Goal: Information Seeking & Learning: Understand process/instructions

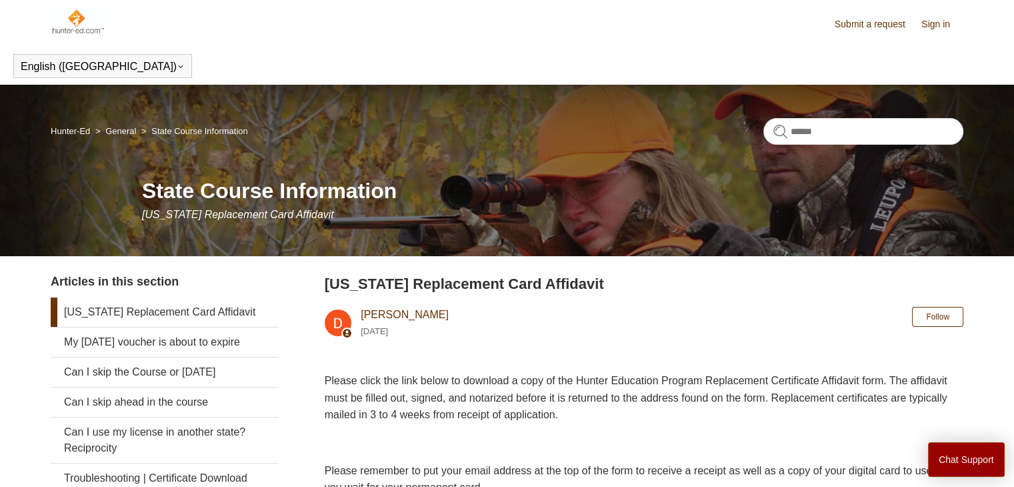
click at [201, 313] on link "[US_STATE] Replacement Card Affidavit" at bounding box center [165, 311] width 228 height 29
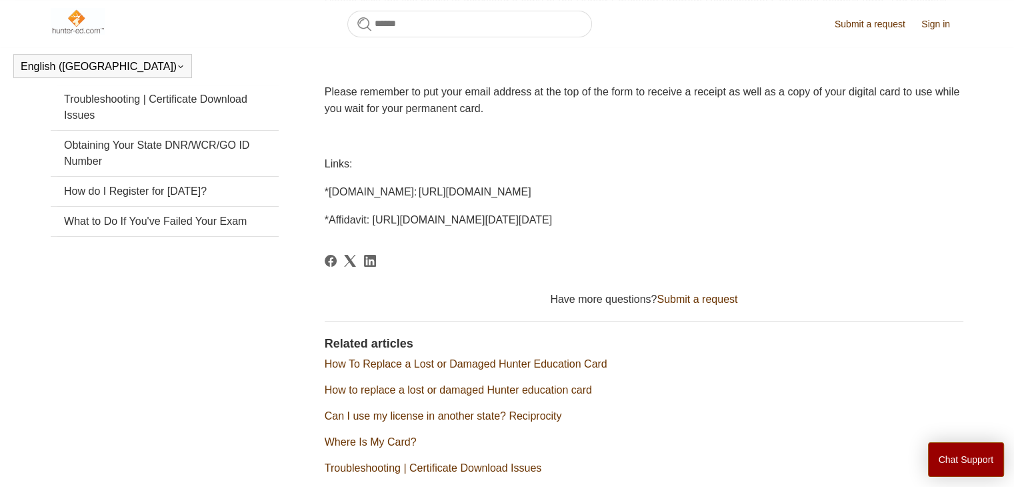
scroll to position [363, 0]
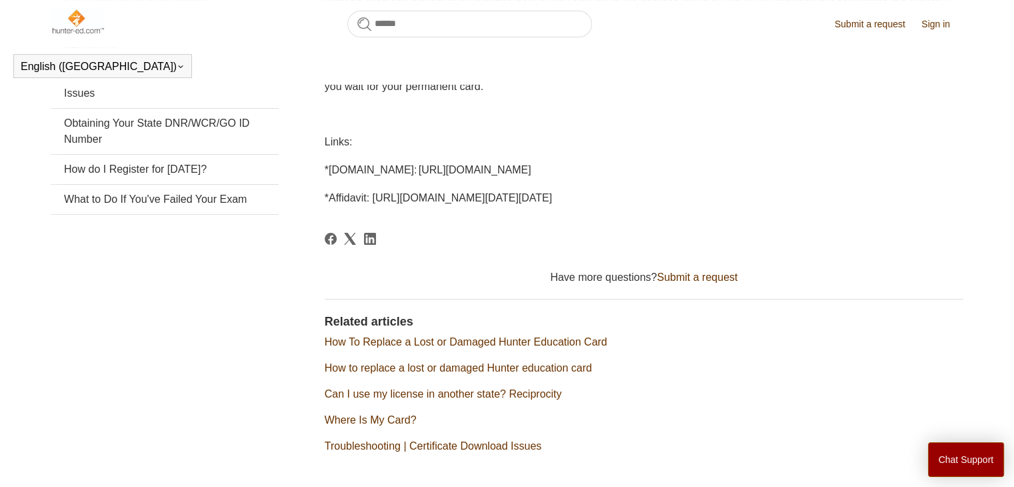
click at [385, 199] on span "*Affidavit: [URL][DOMAIN_NAME][DATE][DATE]" at bounding box center [438, 197] width 227 height 11
click at [485, 171] on span "*[DOMAIN_NAME]: [URL][DOMAIN_NAME]" at bounding box center [428, 169] width 207 height 11
click at [464, 181] on div "Please click the link below to download a copy of the Hunter Education Program …" at bounding box center [644, 88] width 638 height 235
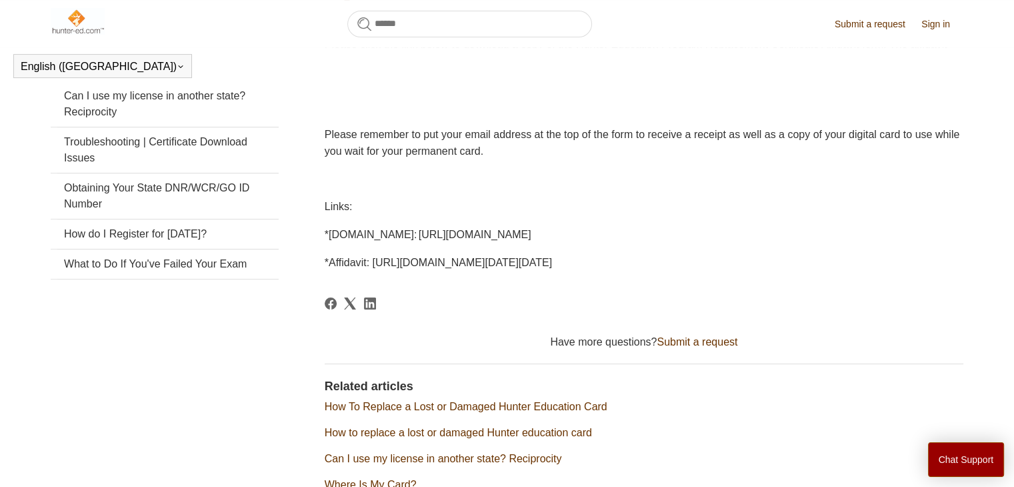
scroll to position [297, 0]
click at [333, 237] on span "*[DOMAIN_NAME]: [URL][DOMAIN_NAME]" at bounding box center [428, 235] width 207 height 11
click at [369, 221] on div "Please click the link below to download a copy of the Hunter Education Program …" at bounding box center [644, 154] width 638 height 235
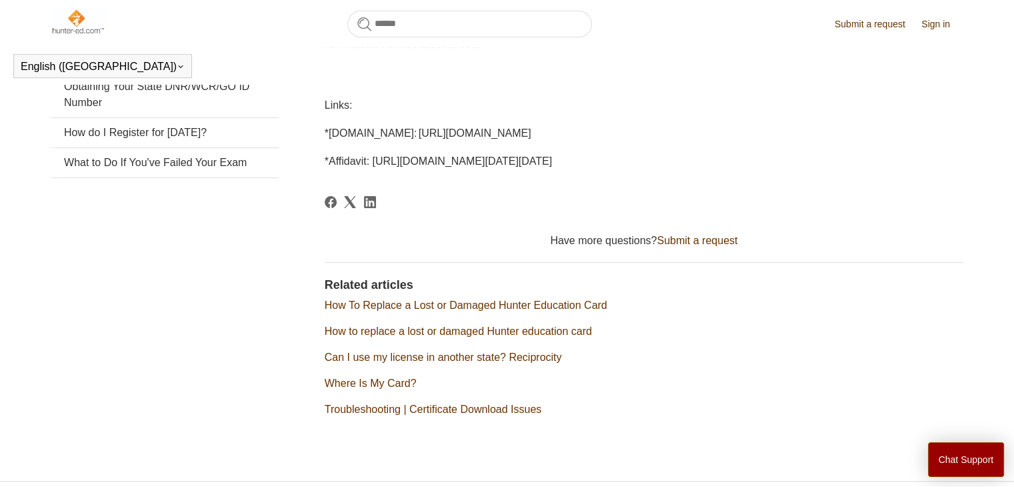
scroll to position [333, 0]
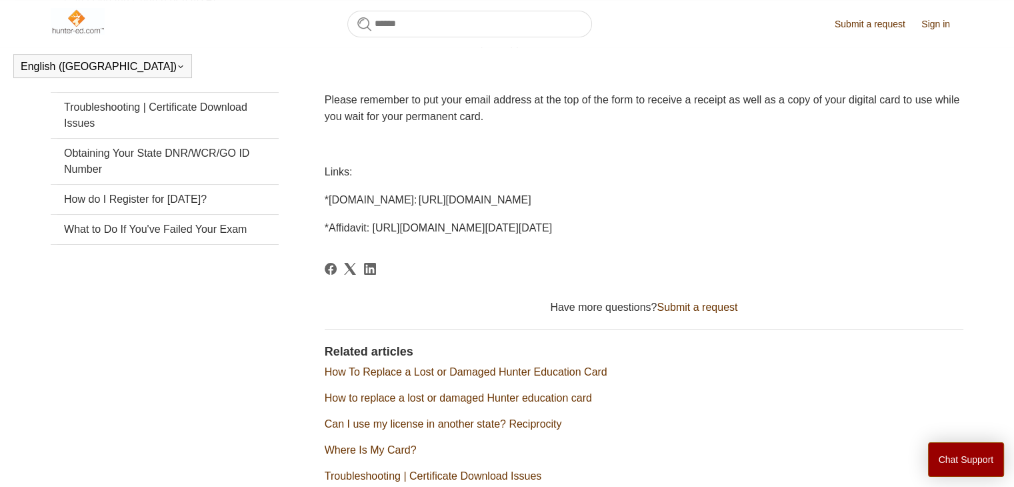
click at [552, 230] on span "*Affidavit: [URL][DOMAIN_NAME][DATE][DATE]" at bounding box center [438, 227] width 227 height 11
click at [552, 228] on span "*Affidavit: [URL][DOMAIN_NAME][DATE][DATE]" at bounding box center [438, 227] width 227 height 11
click at [552, 227] on span "*Affidavit: [URL][DOMAIN_NAME][DATE][DATE]" at bounding box center [438, 227] width 227 height 11
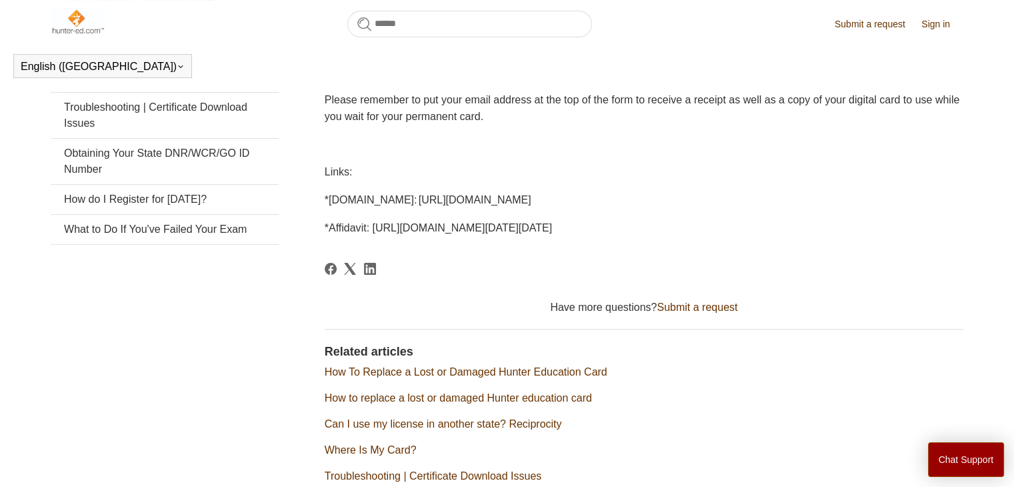
click at [552, 226] on span "*Affidavit: [URL][DOMAIN_NAME][DATE][DATE]" at bounding box center [438, 227] width 227 height 11
click at [517, 227] on span "*Affidavit: [URL][DOMAIN_NAME][DATE][DATE]" at bounding box center [438, 227] width 227 height 11
drag, startPoint x: 384, startPoint y: 255, endPoint x: 384, endPoint y: 245, distance: 10.0
click at [384, 255] on article "Pennsylvania Replacement Card Affidavit Deborah Fagan 1 year ago Follow Not yet…" at bounding box center [644, 204] width 638 height 605
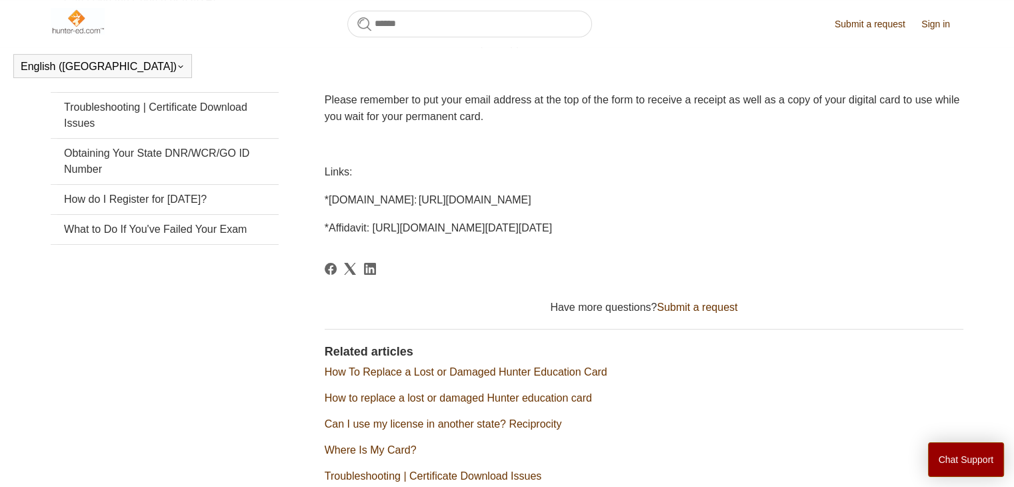
click at [386, 227] on span "*Affidavit: [URL][DOMAIN_NAME][DATE][DATE]" at bounding box center [438, 227] width 227 height 11
drag, startPoint x: 386, startPoint y: 227, endPoint x: 360, endPoint y: 238, distance: 28.1
click at [360, 233] on span "*Affidavit: [URL][DOMAIN_NAME][DATE][DATE]" at bounding box center [438, 227] width 227 height 11
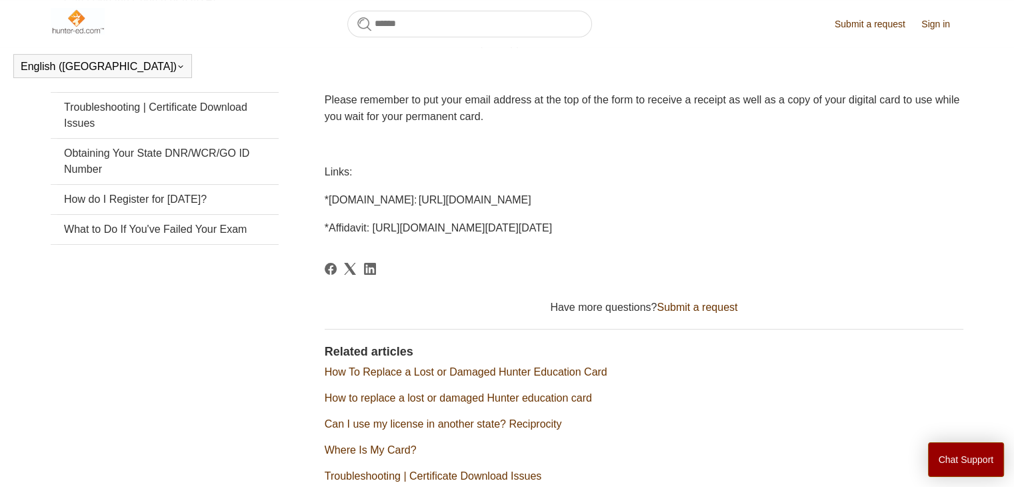
click at [363, 233] on span "*Affidavit: [URL][DOMAIN_NAME][DATE][DATE]" at bounding box center [438, 227] width 227 height 11
copy article "*Affidavit: [URL][DOMAIN_NAME][DATE][DATE]"
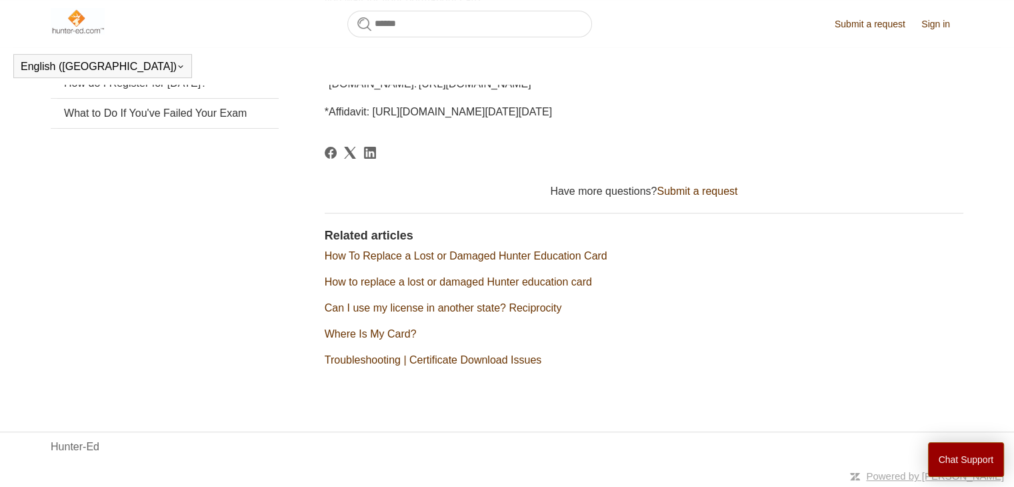
scroll to position [467, 0]
click at [545, 283] on link "How to replace a lost or damaged Hunter education card" at bounding box center [458, 281] width 267 height 11
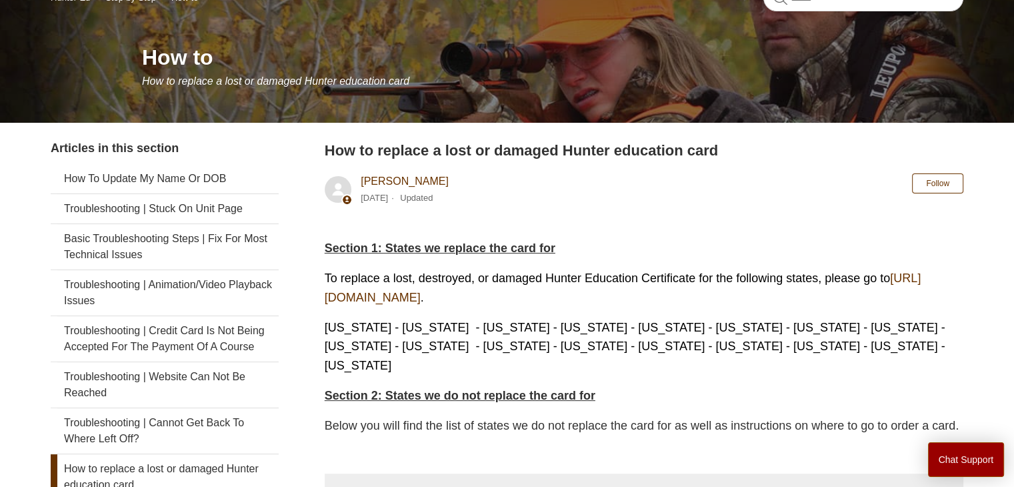
scroll to position [200, 0]
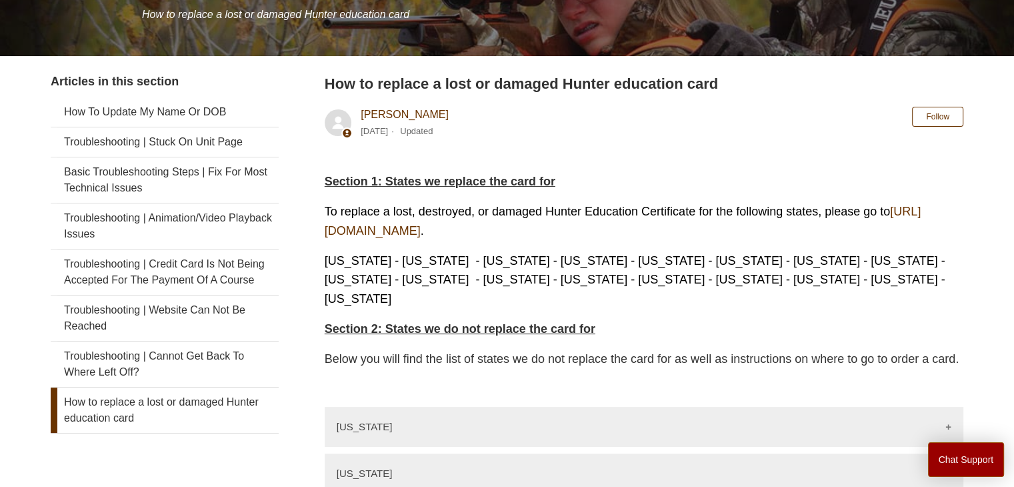
click at [424, 232] on link "https://ilostmycard.com/" at bounding box center [623, 221] width 596 height 33
